Goal: Task Accomplishment & Management: Use online tool/utility

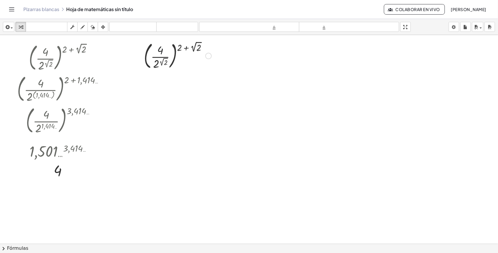
click at [160, 48] on div at bounding box center [178, 56] width 74 height 32
click at [9, 28] on icon "button" at bounding box center [6, 27] width 5 height 7
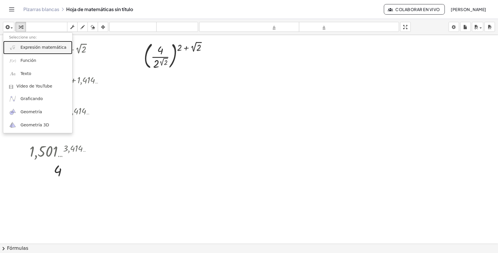
click at [38, 48] on font "Expresión matemática" at bounding box center [43, 47] width 46 height 5
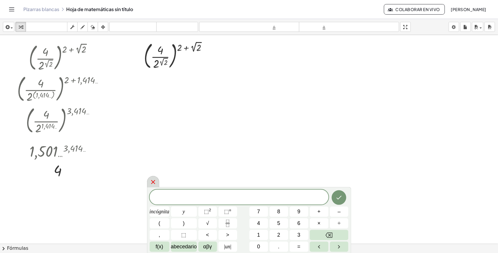
click at [154, 181] on icon at bounding box center [153, 182] width 7 height 7
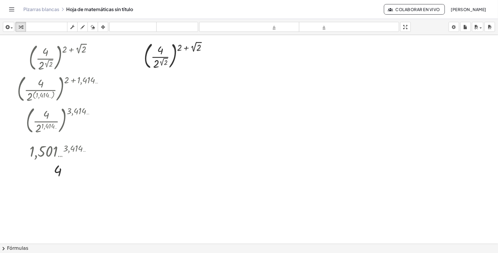
click at [42, 8] on font "Pizarras blancas" at bounding box center [41, 9] width 36 height 6
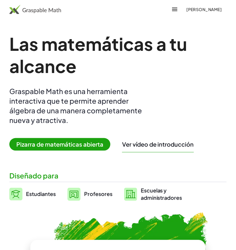
click at [192, 8] on font "[PERSON_NAME]" at bounding box center [204, 9] width 35 height 5
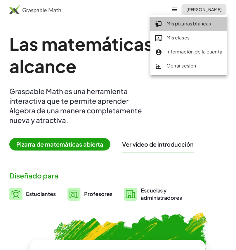
click at [186, 22] on font "Mis pizarras blancas" at bounding box center [189, 23] width 44 height 6
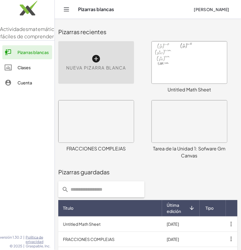
click at [99, 60] on icon at bounding box center [96, 58] width 9 height 9
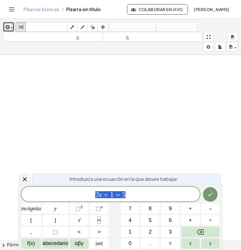
click at [7, 28] on icon "button" at bounding box center [6, 27] width 5 height 7
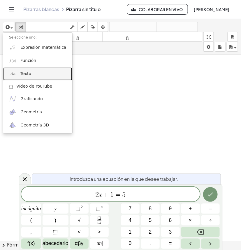
click at [27, 74] on font "Texto" at bounding box center [25, 73] width 11 height 5
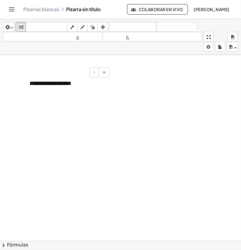
click at [53, 86] on font "**********" at bounding box center [50, 83] width 42 height 6
drag, startPoint x: 73, startPoint y: 84, endPoint x: -1, endPoint y: 82, distance: 73.9
click at [0, 82] on html "**********" at bounding box center [120, 125] width 241 height 250
click at [80, 100] on div "**********" at bounding box center [67, 90] width 76 height 22
click at [145, 91] on div at bounding box center [120, 240] width 241 height 371
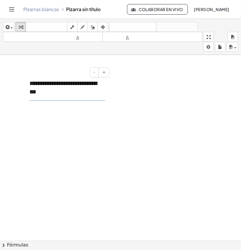
click at [82, 82] on font "**********" at bounding box center [63, 87] width 68 height 14
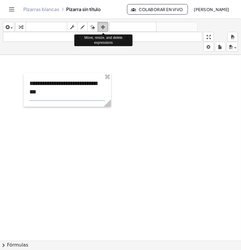
click at [102, 27] on icon "button" at bounding box center [103, 27] width 4 height 7
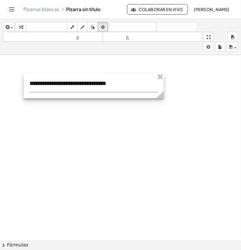
drag, startPoint x: 112, startPoint y: 104, endPoint x: 149, endPoint y: 94, distance: 39.0
click at [165, 104] on div "**********" at bounding box center [120, 240] width 241 height 371
click at [126, 82] on div at bounding box center [94, 85] width 141 height 25
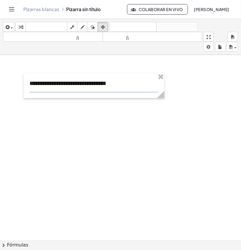
click at [187, 95] on div at bounding box center [120, 240] width 241 height 371
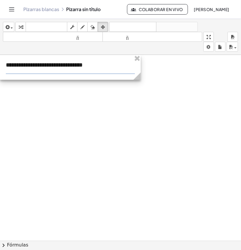
drag, startPoint x: 110, startPoint y: 78, endPoint x: 80, endPoint y: 58, distance: 36.1
click at [79, 57] on div at bounding box center [70, 67] width 141 height 25
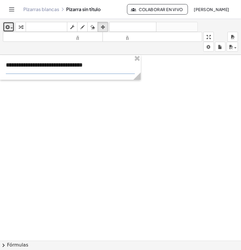
click at [7, 27] on icon "button" at bounding box center [6, 27] width 5 height 7
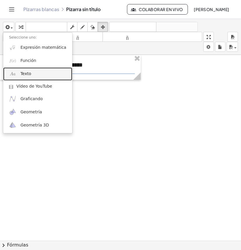
click at [34, 74] on link "Texto" at bounding box center [37, 73] width 69 height 13
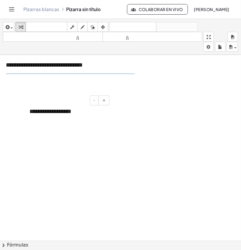
click at [54, 112] on font "**********" at bounding box center [50, 111] width 42 height 6
drag, startPoint x: 78, startPoint y: 112, endPoint x: -6, endPoint y: 111, distance: 83.8
click at [0, 111] on html "**********" at bounding box center [120, 125] width 241 height 250
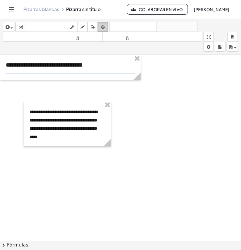
click at [101, 25] on div "button" at bounding box center [103, 26] width 8 height 7
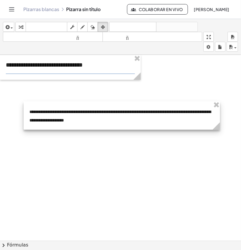
drag, startPoint x: 109, startPoint y: 145, endPoint x: 218, endPoint y: 123, distance: 111.3
click at [218, 123] on g at bounding box center [218, 127] width 10 height 10
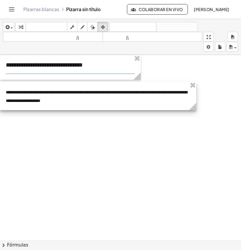
drag, startPoint x: 206, startPoint y: 119, endPoint x: 167, endPoint y: 100, distance: 43.4
click at [167, 100] on div at bounding box center [98, 96] width 197 height 28
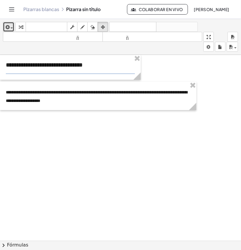
click at [6, 24] on icon "button" at bounding box center [6, 27] width 5 height 7
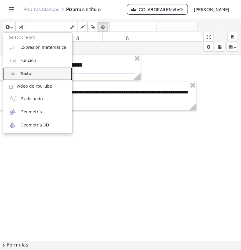
click at [36, 75] on link "Texto" at bounding box center [37, 73] width 69 height 13
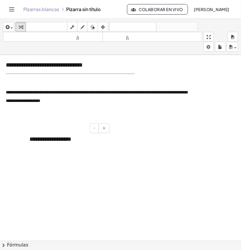
click at [60, 140] on font "**********" at bounding box center [50, 139] width 42 height 6
drag, startPoint x: 78, startPoint y: 139, endPoint x: -6, endPoint y: 126, distance: 85.2
click at [0, 126] on html "**********" at bounding box center [120, 125] width 241 height 250
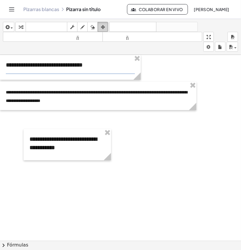
click at [102, 26] on icon "button" at bounding box center [103, 27] width 4 height 7
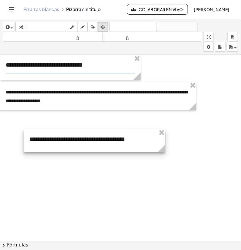
drag, startPoint x: 108, startPoint y: 156, endPoint x: 163, endPoint y: 152, distance: 54.5
click at [163, 152] on icon at bounding box center [161, 148] width 7 height 7
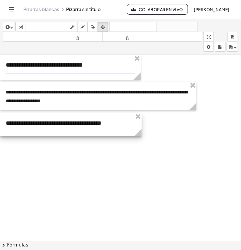
drag, startPoint x: 142, startPoint y: 145, endPoint x: 114, endPoint y: 129, distance: 31.5
click at [114, 129] on div at bounding box center [71, 124] width 142 height 23
drag, startPoint x: 39, startPoint y: 161, endPoint x: 37, endPoint y: 155, distance: 6.7
click at [39, 160] on div at bounding box center [120, 240] width 241 height 371
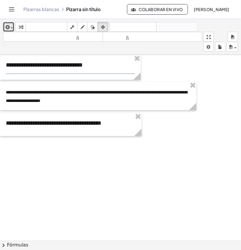
click at [12, 26] on div "button" at bounding box center [8, 26] width 8 height 7
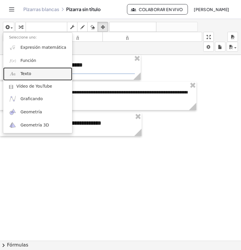
click at [34, 69] on link "Texto" at bounding box center [37, 73] width 69 height 13
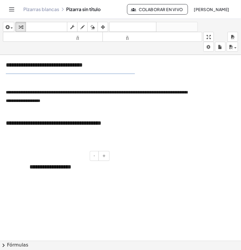
click at [72, 169] on font "**********" at bounding box center [50, 167] width 42 height 6
drag, startPoint x: 78, startPoint y: 168, endPoint x: -6, endPoint y: 167, distance: 83.5
click at [0, 167] on html "**********" at bounding box center [120, 125] width 241 height 250
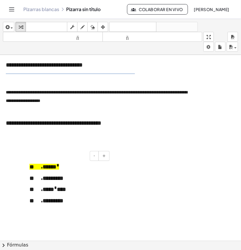
click at [56, 167] on p "* ***** *" at bounding box center [67, 167] width 76 height 8
click at [59, 175] on font "*********" at bounding box center [53, 178] width 21 height 6
drag, startPoint x: 55, startPoint y: 167, endPoint x: 26, endPoint y: 160, distance: 29.5
click at [26, 160] on div "- + * ***** * * ********* * **** * *** * *********" at bounding box center [68, 185] width 88 height 57
click at [144, 161] on div at bounding box center [120, 240] width 241 height 371
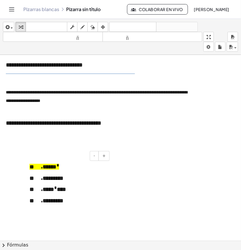
drag, startPoint x: 66, startPoint y: 185, endPoint x: 66, endPoint y: 164, distance: 20.4
click at [66, 183] on div "* ***** * * ********* * **** * *** * *********" at bounding box center [68, 185] width 88 height 57
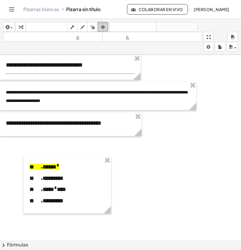
drag, startPoint x: 104, startPoint y: 24, endPoint x: 88, endPoint y: 127, distance: 104.3
click at [104, 24] on icon "button" at bounding box center [103, 27] width 4 height 7
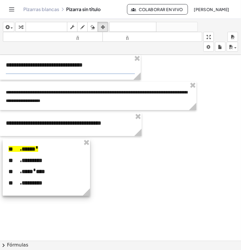
drag, startPoint x: 67, startPoint y: 189, endPoint x: 46, endPoint y: 171, distance: 27.6
click at [46, 171] on div at bounding box center [47, 167] width 88 height 57
click at [142, 178] on div at bounding box center [120, 240] width 241 height 371
click at [123, 174] on div at bounding box center [120, 240] width 241 height 371
click at [126, 173] on div at bounding box center [120, 240] width 241 height 371
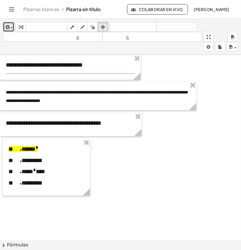
click at [10, 27] on span "button" at bounding box center [10, 28] width 1 height 4
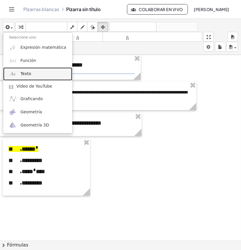
click at [23, 72] on font "Texto" at bounding box center [25, 73] width 11 height 5
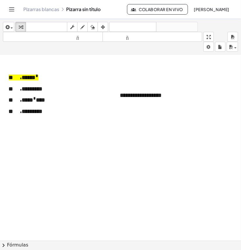
scroll to position [73, 0]
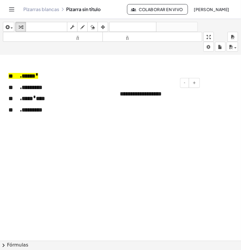
click at [157, 94] on font "**********" at bounding box center [141, 94] width 42 height 6
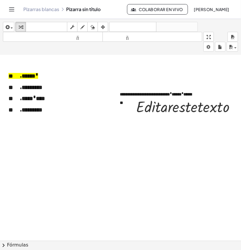
click at [120, 150] on div at bounding box center [123, 167] width 246 height 371
click at [192, 110] on div at bounding box center [188, 106] width 110 height 20
drag, startPoint x: 212, startPoint y: 108, endPoint x: 203, endPoint y: 104, distance: 9.5
click at [221, 104] on div at bounding box center [188, 106] width 110 height 20
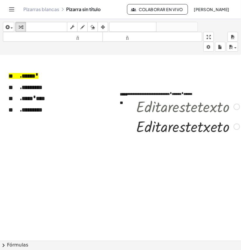
click at [233, 108] on div at bounding box center [188, 106] width 110 height 20
click at [100, 25] on div "button" at bounding box center [103, 26] width 8 height 7
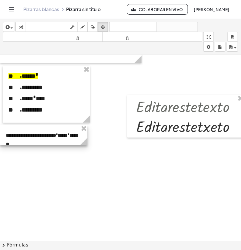
drag, startPoint x: 173, startPoint y: 92, endPoint x: 55, endPoint y: 133, distance: 124.9
click at [55, 133] on div at bounding box center [44, 135] width 88 height 20
drag, startPoint x: 84, startPoint y: 145, endPoint x: 116, endPoint y: 147, distance: 31.6
click at [116, 147] on div "**********" at bounding box center [123, 167] width 246 height 371
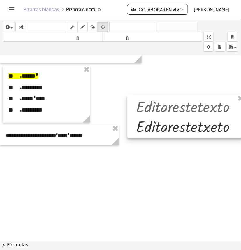
click at [185, 125] on div at bounding box center [186, 116] width 117 height 43
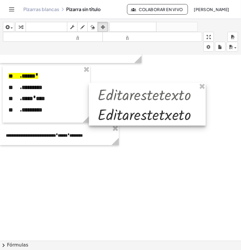
drag, startPoint x: 203, startPoint y: 114, endPoint x: 185, endPoint y: 97, distance: 25.2
click at [167, 102] on div at bounding box center [147, 104] width 117 height 43
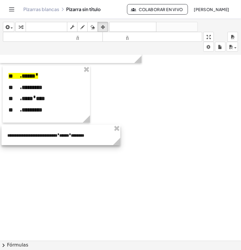
click at [94, 137] on div at bounding box center [60, 135] width 119 height 20
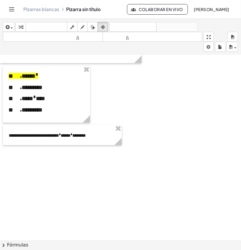
click at [152, 144] on div at bounding box center [123, 167] width 246 height 371
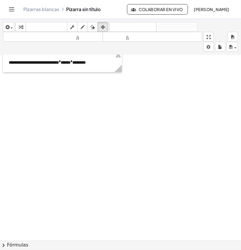
scroll to position [109, 0]
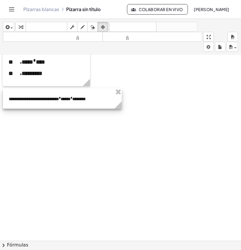
click at [90, 100] on div at bounding box center [62, 98] width 119 height 20
click at [74, 107] on div at bounding box center [62, 98] width 119 height 20
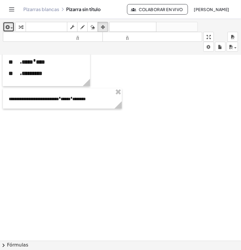
click at [9, 27] on icon "button" at bounding box center [6, 27] width 5 height 7
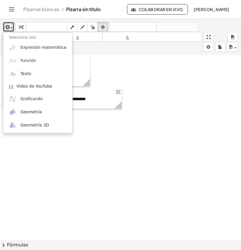
click at [193, 83] on div at bounding box center [123, 130] width 246 height 371
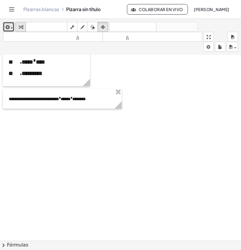
click at [24, 27] on div "button" at bounding box center [21, 26] width 8 height 7
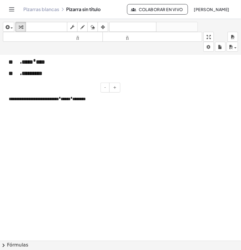
click at [67, 101] on font "****" at bounding box center [66, 99] width 10 height 4
drag, startPoint x: 84, startPoint y: 101, endPoint x: -6, endPoint y: 102, distance: 89.3
click at [0, 102] on html "**********" at bounding box center [120, 125] width 241 height 250
click at [139, 105] on div at bounding box center [123, 130] width 246 height 371
click at [105, 25] on icon "button" at bounding box center [103, 27] width 4 height 7
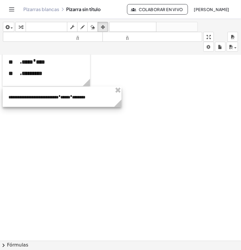
click at [79, 104] on div at bounding box center [62, 97] width 119 height 20
click at [19, 26] on icon "button" at bounding box center [21, 27] width 4 height 7
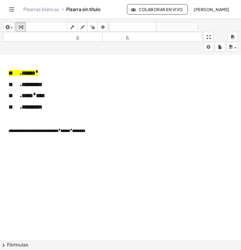
scroll to position [73, 0]
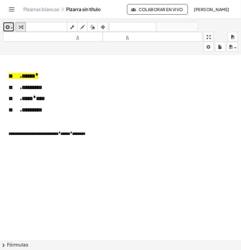
click at [12, 26] on div "button" at bounding box center [8, 26] width 8 height 7
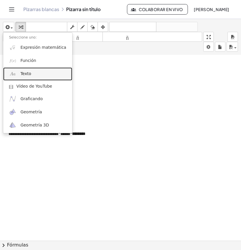
click at [31, 74] on link "Texto" at bounding box center [37, 73] width 69 height 13
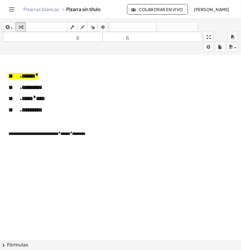
click at [53, 152] on div at bounding box center [123, 167] width 246 height 371
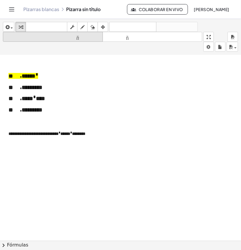
click at [8, 32] on button "tamaño_del_formato menor" at bounding box center [53, 37] width 100 height 10
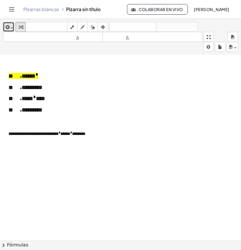
click at [8, 28] on icon "button" at bounding box center [6, 27] width 5 height 7
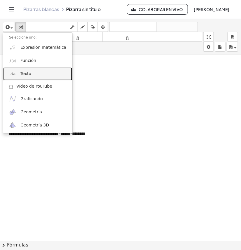
click at [36, 78] on link "Texto" at bounding box center [37, 73] width 69 height 13
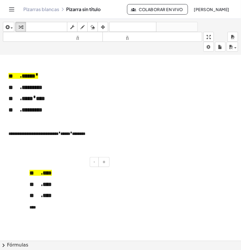
click at [28, 208] on div at bounding box center [27, 190] width 6 height 55
click at [30, 209] on font "****" at bounding box center [32, 207] width 6 height 4
click at [180, 151] on div at bounding box center [123, 167] width 246 height 371
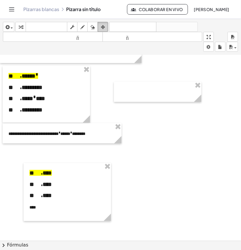
click at [104, 27] on icon "button" at bounding box center [103, 27] width 4 height 7
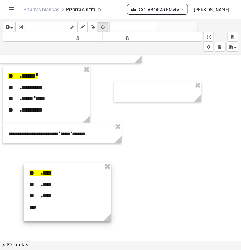
click at [107, 171] on div at bounding box center [68, 192] width 88 height 58
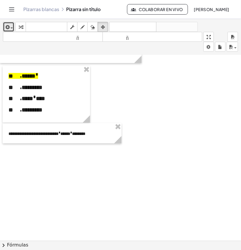
click at [10, 28] on span "button" at bounding box center [10, 28] width 1 height 4
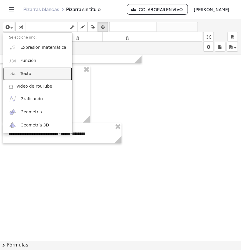
drag, startPoint x: 32, startPoint y: 71, endPoint x: 35, endPoint y: 74, distance: 4.3
click at [33, 71] on link "Texto" at bounding box center [37, 73] width 69 height 13
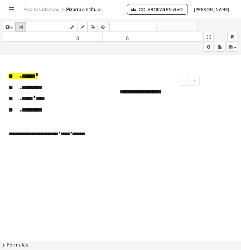
click at [139, 92] on font "**********" at bounding box center [141, 92] width 42 height 6
click at [170, 93] on div "**********" at bounding box center [158, 92] width 88 height 20
drag, startPoint x: 170, startPoint y: 93, endPoint x: 91, endPoint y: 96, distance: 78.6
click at [86, 94] on div "**********" at bounding box center [123, 167] width 246 height 371
drag, startPoint x: 162, startPoint y: 95, endPoint x: 120, endPoint y: 90, distance: 42.4
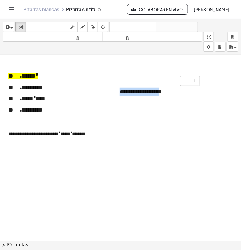
click at [120, 90] on font "**********" at bounding box center [141, 92] width 42 height 6
click at [127, 89] on div "*" at bounding box center [158, 92] width 88 height 20
click at [161, 65] on div at bounding box center [123, 167] width 246 height 371
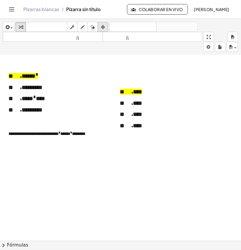
click at [102, 27] on icon "button" at bounding box center [103, 27] width 4 height 7
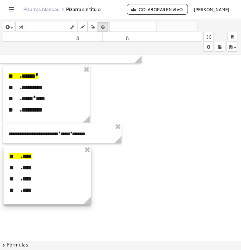
drag, startPoint x: 169, startPoint y: 120, endPoint x: 60, endPoint y: 183, distance: 126.0
click at [60, 183] on div at bounding box center [48, 175] width 88 height 58
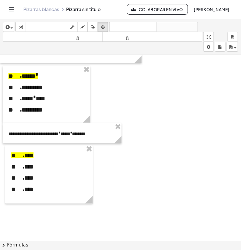
click at [146, 159] on div at bounding box center [123, 167] width 246 height 371
click at [101, 27] on icon "button" at bounding box center [103, 27] width 4 height 7
click at [21, 29] on icon "button" at bounding box center [21, 27] width 4 height 7
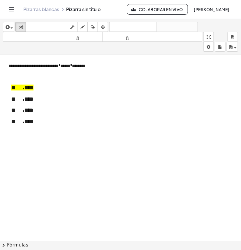
scroll to position [41, 0]
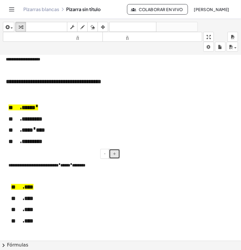
click at [113, 155] on font "+" at bounding box center [115, 153] width 4 height 5
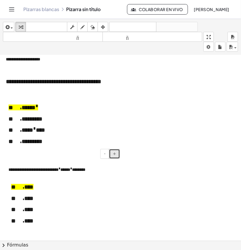
click at [113, 155] on font "+" at bounding box center [115, 153] width 4 height 5
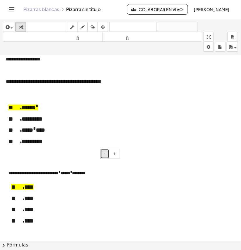
click at [104, 159] on button "-" at bounding box center [104, 154] width 9 height 10
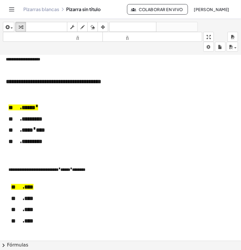
click at [180, 149] on div at bounding box center [123, 198] width 246 height 371
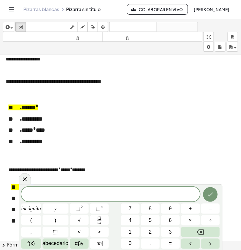
click at [135, 121] on div at bounding box center [123, 198] width 246 height 371
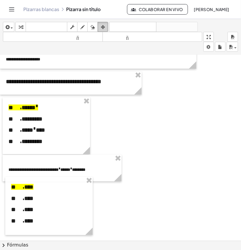
click at [108, 26] on button "arreglar" at bounding box center [103, 27] width 11 height 10
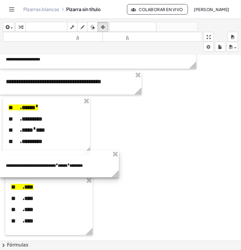
drag, startPoint x: 57, startPoint y: 165, endPoint x: 53, endPoint y: 161, distance: 6.2
click at [53, 161] on div at bounding box center [59, 164] width 119 height 27
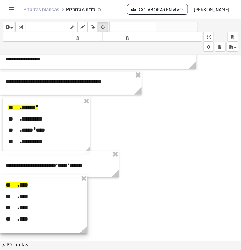
drag, startPoint x: 58, startPoint y: 194, endPoint x: 49, endPoint y: 192, distance: 9.8
click at [49, 192] on div at bounding box center [44, 204] width 88 height 58
click at [155, 152] on div at bounding box center [123, 198] width 246 height 371
click at [8, 10] on icon "Cambiar navegación" at bounding box center [11, 9] width 7 height 7
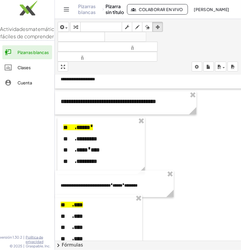
click at [65, 8] on icon "Cambiar navegación" at bounding box center [66, 10] width 5 height 4
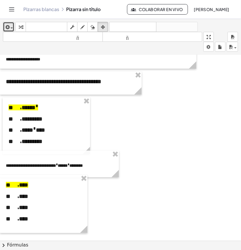
click at [11, 23] on div "button" at bounding box center [8, 26] width 8 height 7
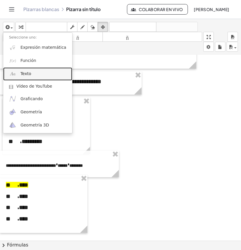
click at [32, 75] on link "Texto" at bounding box center [37, 73] width 69 height 13
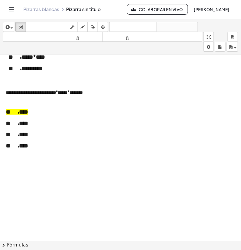
scroll to position [78, 0]
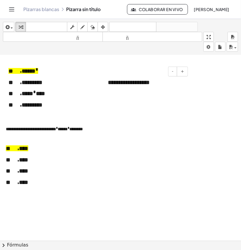
click at [144, 84] on font "**********" at bounding box center [129, 82] width 42 height 6
click at [158, 84] on div "**********" at bounding box center [146, 82] width 88 height 20
drag, startPoint x: 158, startPoint y: 84, endPoint x: 108, endPoint y: 86, distance: 49.7
click at [108, 86] on div "**********" at bounding box center [146, 82] width 88 height 20
drag, startPoint x: 183, startPoint y: 82, endPoint x: 107, endPoint y: 84, distance: 76.5
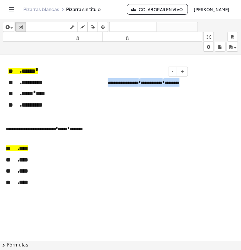
click at [107, 84] on div "**********" at bounding box center [146, 82] width 88 height 20
click at [183, 69] on font "+" at bounding box center [183, 71] width 4 height 5
click at [185, 71] on button "+" at bounding box center [182, 72] width 11 height 10
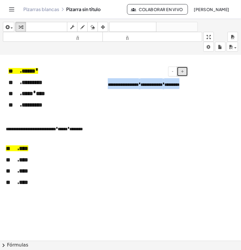
click at [186, 74] on button "+" at bounding box center [182, 72] width 11 height 10
click at [166, 110] on div at bounding box center [123, 162] width 246 height 371
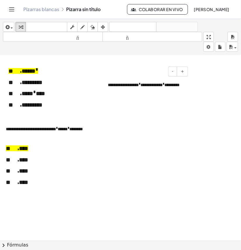
click at [144, 84] on font "**********" at bounding box center [152, 85] width 22 height 4
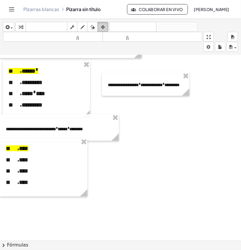
click at [103, 25] on icon "button" at bounding box center [103, 27] width 4 height 7
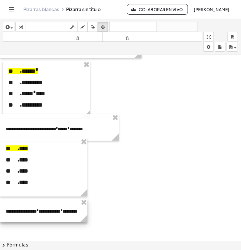
drag, startPoint x: 148, startPoint y: 77, endPoint x: 43, endPoint y: 203, distance: 164.2
click at [43, 203] on div at bounding box center [44, 210] width 88 height 23
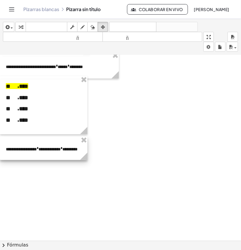
scroll to position [182, 0]
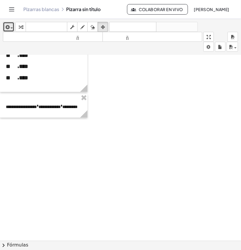
click at [10, 28] on span "button" at bounding box center [10, 28] width 1 height 4
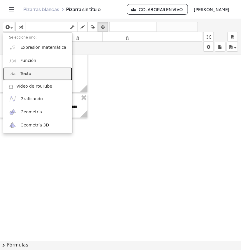
click at [28, 75] on font "Texto" at bounding box center [25, 73] width 11 height 5
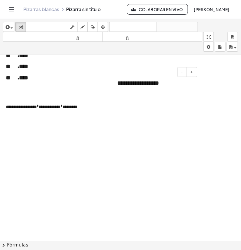
click at [145, 86] on font "**********" at bounding box center [138, 83] width 42 height 6
drag, startPoint x: 164, startPoint y: 85, endPoint x: 114, endPoint y: 80, distance: 50.1
click at [114, 80] on div "**********" at bounding box center [156, 83] width 88 height 20
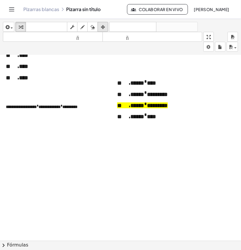
click at [105, 27] on icon "button" at bounding box center [103, 27] width 4 height 7
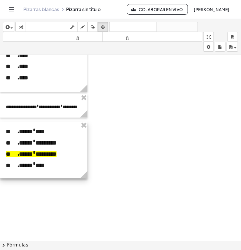
drag, startPoint x: 177, startPoint y: 83, endPoint x: 59, endPoint y: 132, distance: 127.9
click at [59, 132] on div at bounding box center [44, 150] width 88 height 57
click at [135, 129] on div at bounding box center [123, 150] width 246 height 556
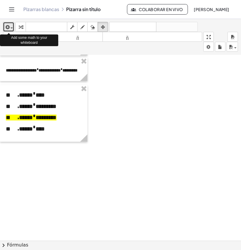
click at [8, 27] on icon "button" at bounding box center [6, 27] width 5 height 7
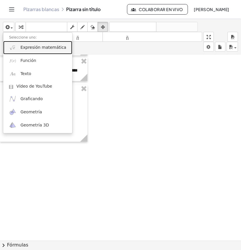
click at [42, 48] on font "Expresión matemática" at bounding box center [43, 47] width 46 height 5
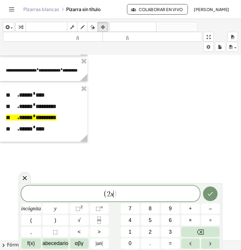
click at [82, 202] on div "( 2 x ​ ) incógnita y ⬚ 2 ⬚ n 7 8 9 + – ( ) √ 4 5 6 × ÷ , ⬚ < > 1 2 3 f(x) abec…" at bounding box center [120, 217] width 199 height 63
click at [78, 208] on font "⬚" at bounding box center [78, 209] width 5 height 6
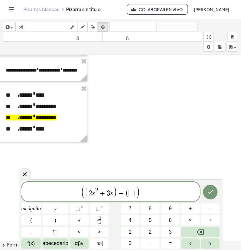
drag, startPoint x: 117, startPoint y: 190, endPoint x: 120, endPoint y: 193, distance: 4.1
click at [118, 190] on span "( 2 x 2 + 3 x ) + ( ​ )" at bounding box center [110, 192] width 51 height 11
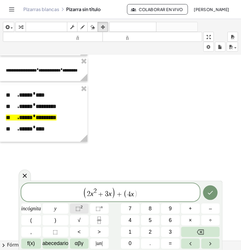
click at [84, 208] on button "⬚ 2" at bounding box center [79, 209] width 19 height 10
click at [212, 197] on button "Hecho" at bounding box center [211, 192] width 15 height 15
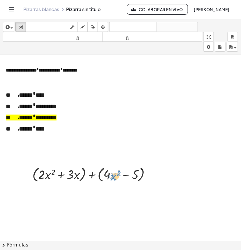
click at [116, 175] on div at bounding box center [93, 173] width 129 height 19
click at [104, 27] on icon "button" at bounding box center [103, 27] width 4 height 7
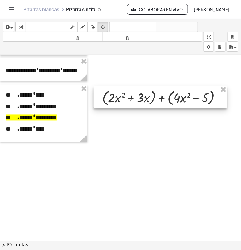
drag, startPoint x: 138, startPoint y: 177, endPoint x: 197, endPoint y: 105, distance: 93.9
click at [197, 105] on div at bounding box center [161, 97] width 134 height 22
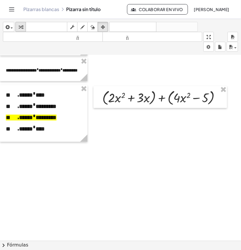
click at [19, 25] on icon "button" at bounding box center [21, 27] width 4 height 7
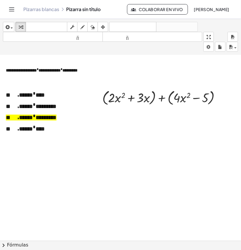
click at [176, 136] on div at bounding box center [123, 114] width 246 height 556
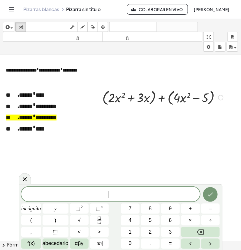
click at [166, 95] on div at bounding box center [164, 97] width 129 height 19
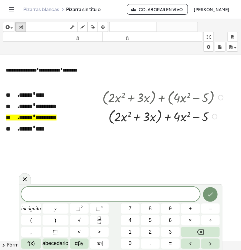
click at [222, 98] on div at bounding box center [221, 97] width 5 height 5
